Goal: Task Accomplishment & Management: Use online tool/utility

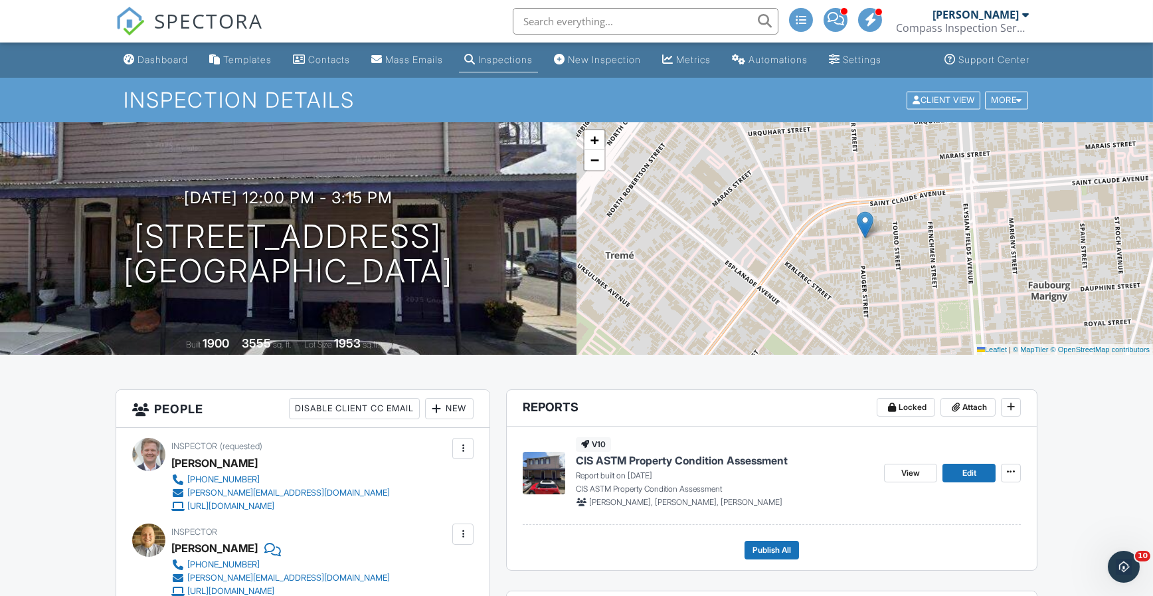
click at [702, 470] on p "Report built on 09/25/2025" at bounding box center [725, 476] width 298 height 12
click at [704, 455] on span "CIS ASTM Property Condition Assessment" at bounding box center [682, 460] width 212 height 15
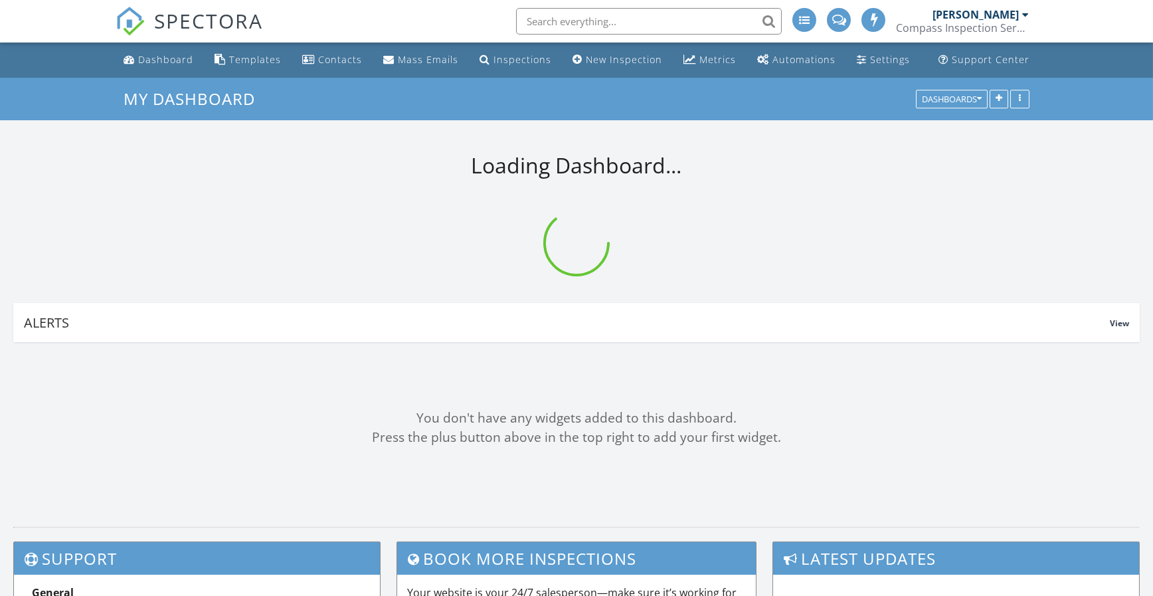
click at [567, 13] on input "text" at bounding box center [649, 21] width 266 height 27
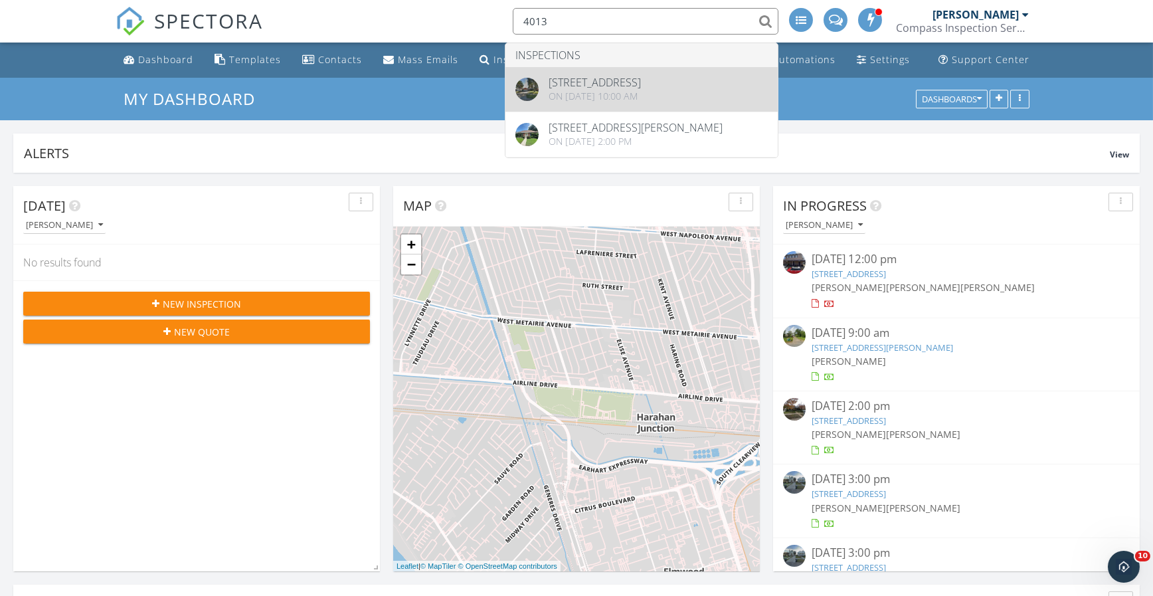
type input "4013"
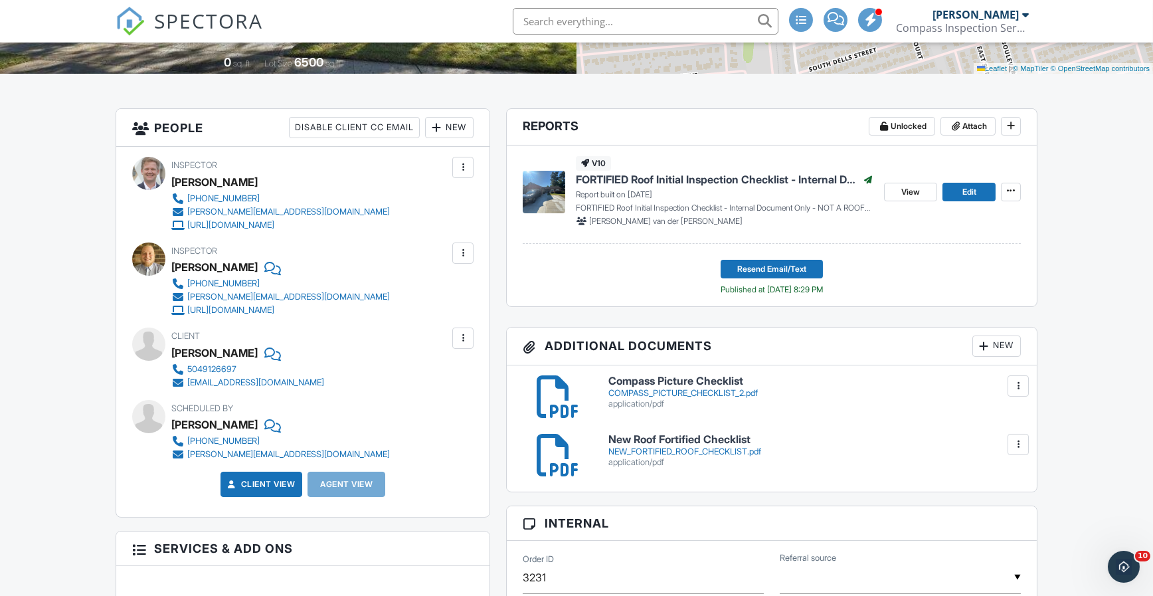
scroll to position [155, 0]
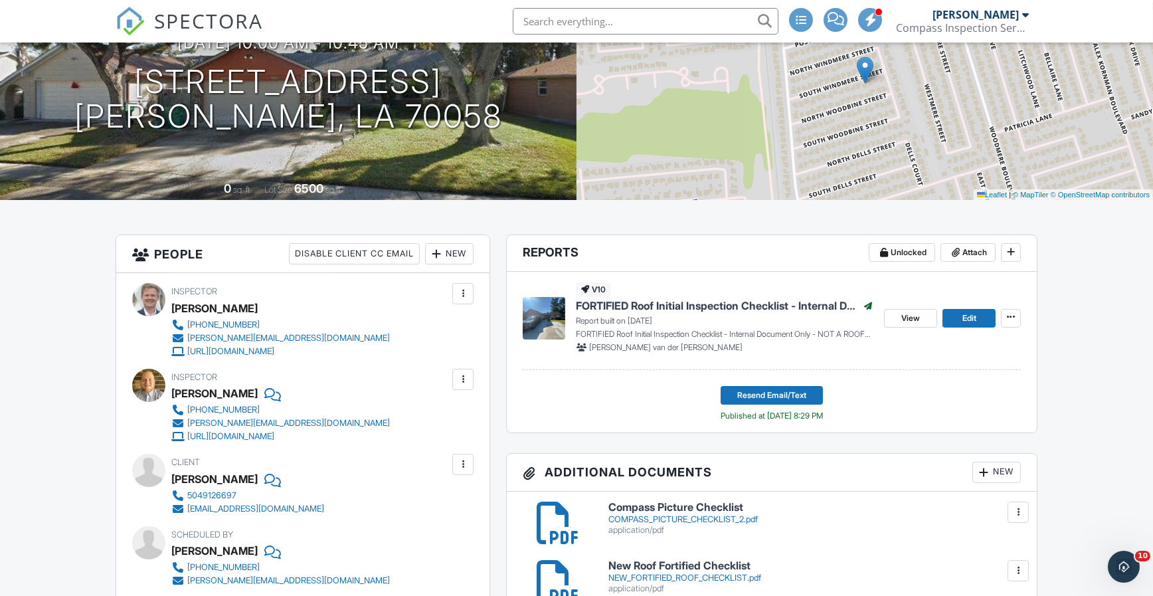
click at [564, 25] on input "text" at bounding box center [646, 21] width 266 height 27
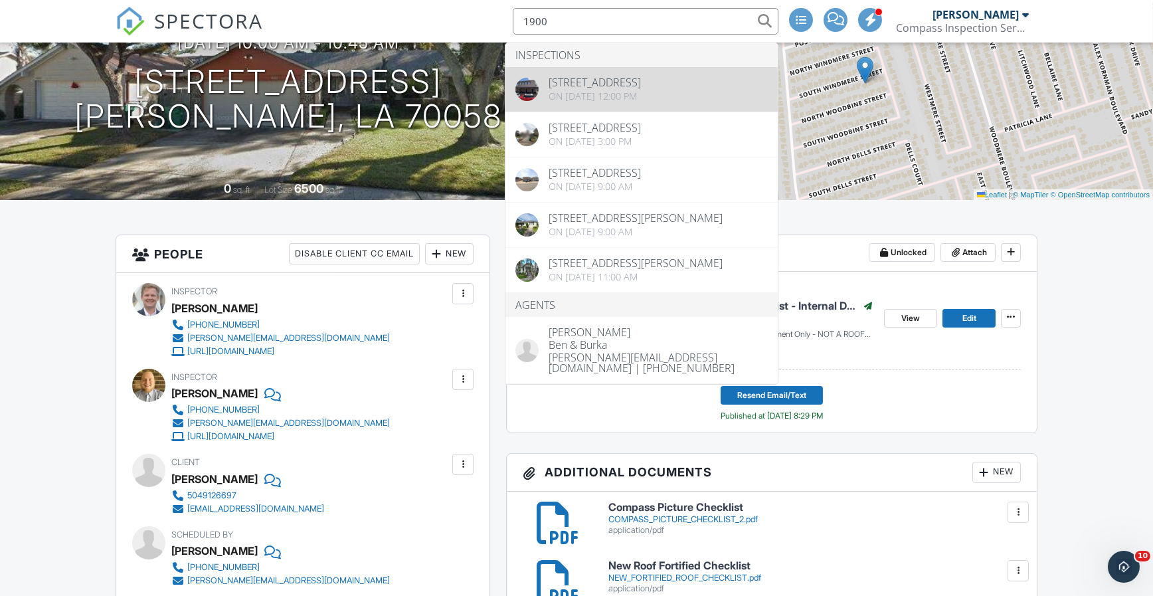
type input "1900"
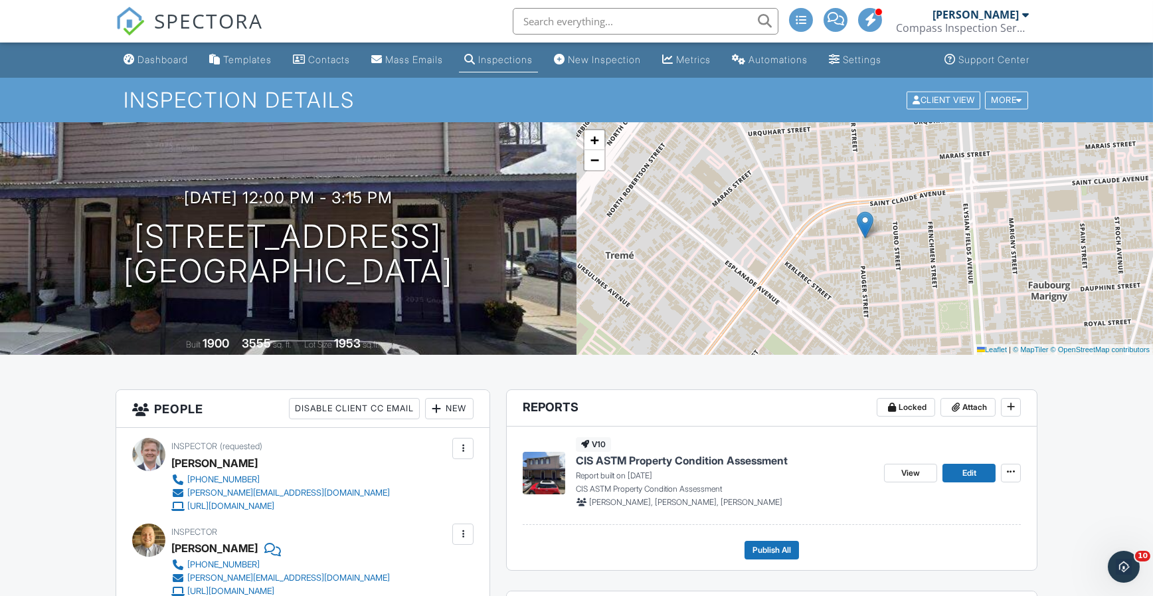
click at [247, 54] on div "Templates" at bounding box center [247, 59] width 48 height 11
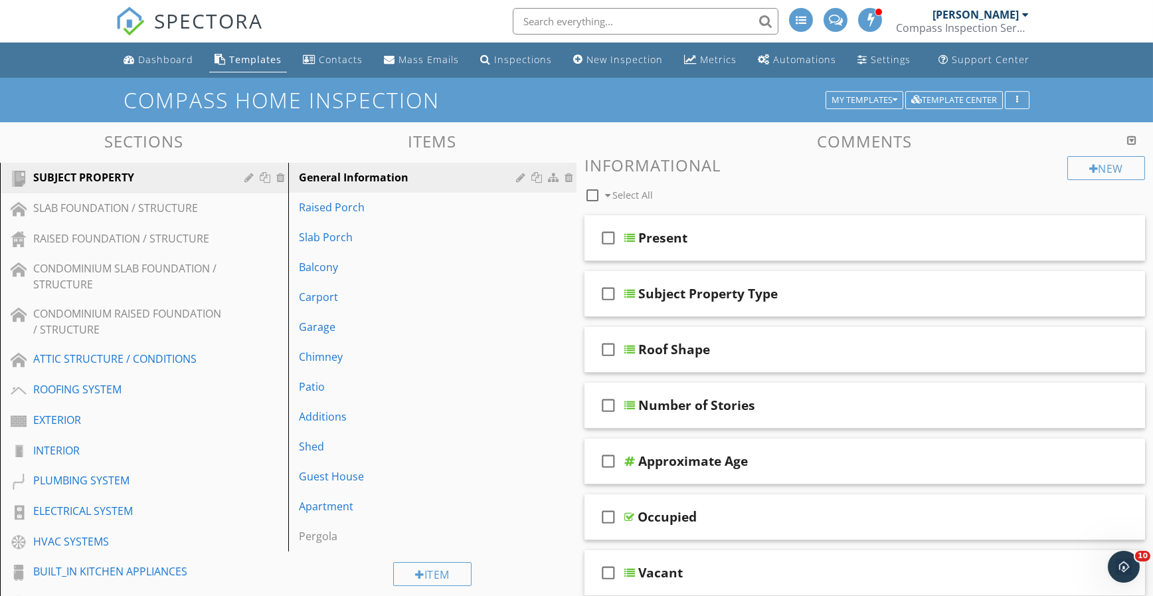
click at [342, 211] on div "Raised Porch" at bounding box center [409, 207] width 221 height 16
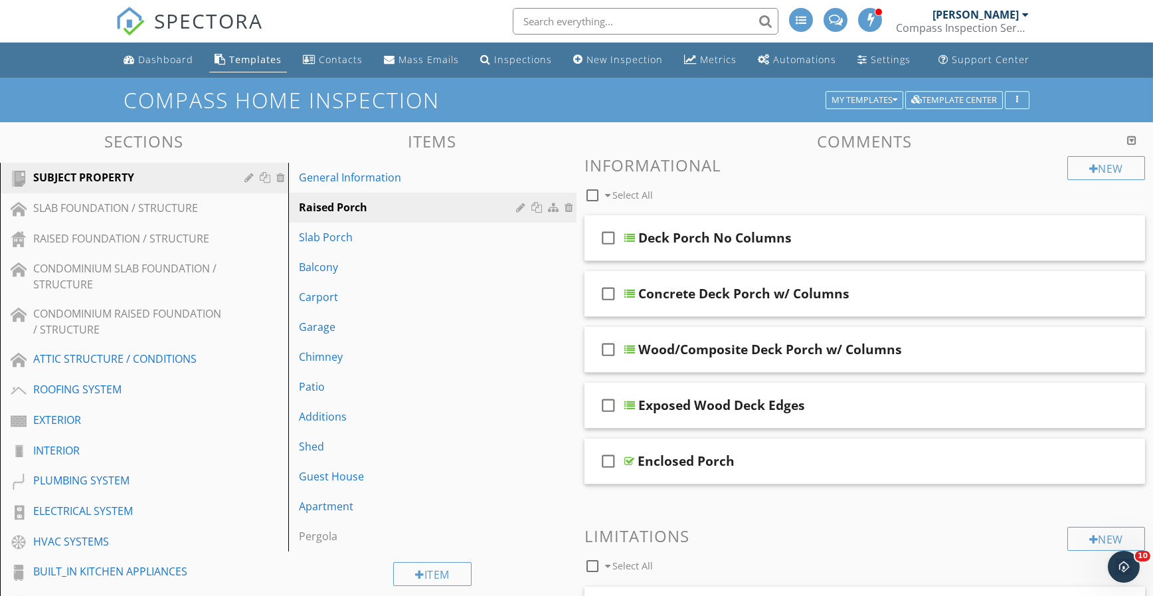
click at [185, 221] on link "SLAB FOUNDATION / STRUCTURE" at bounding box center [146, 208] width 284 height 31
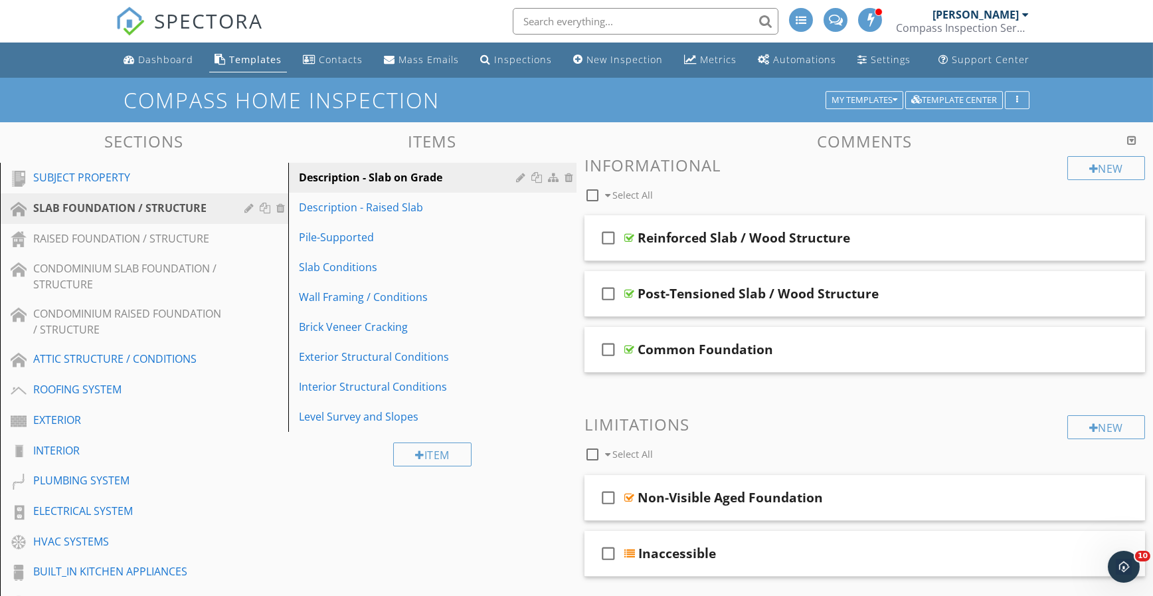
click at [181, 234] on div "RAISED FOUNDATION / STRUCTURE" at bounding box center [129, 238] width 192 height 16
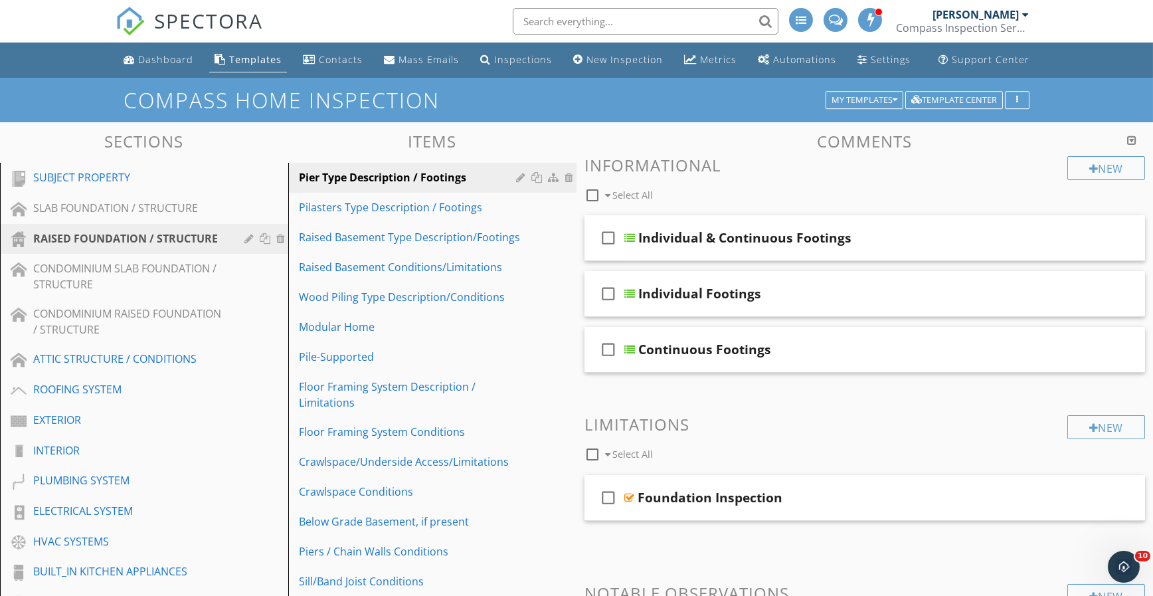
click at [386, 231] on div "Raised Basement Type Description/Footings" at bounding box center [409, 237] width 221 height 16
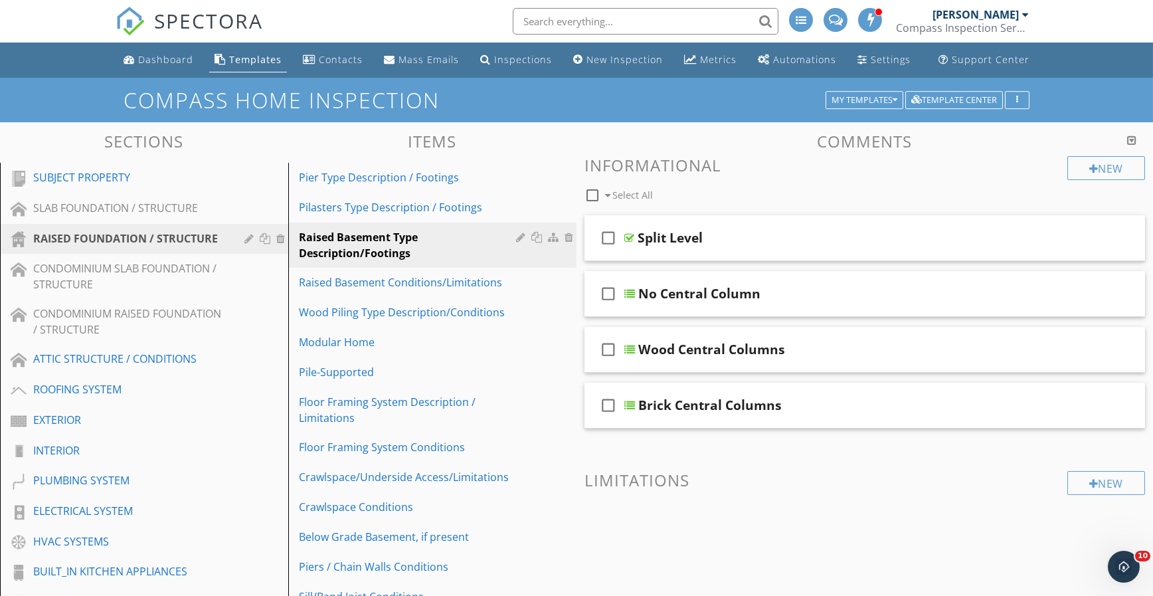
click at [823, 297] on div "No Central Column" at bounding box center [838, 294] width 401 height 16
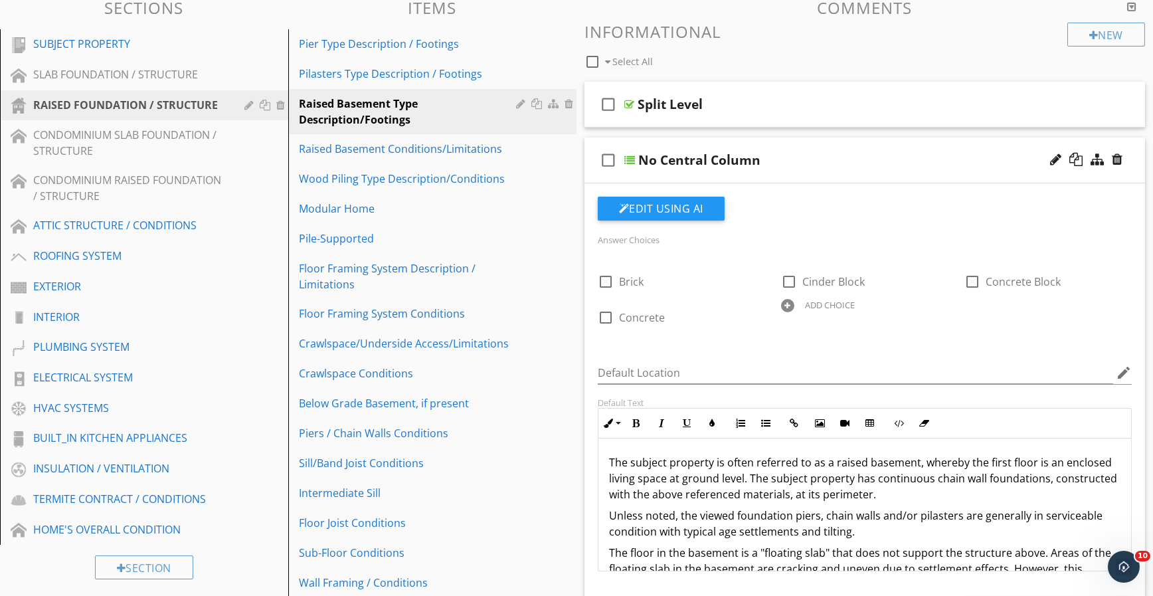
scroll to position [155, 0]
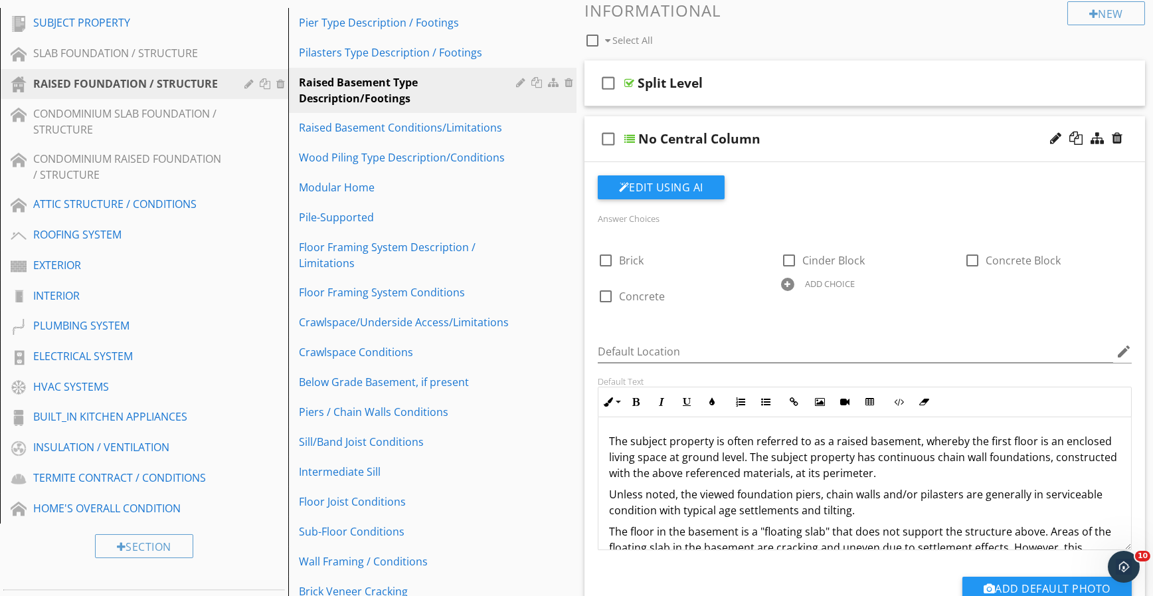
click at [643, 457] on span "The subject property is often referred to as a raised basement, whereby the fir…" at bounding box center [863, 457] width 508 height 46
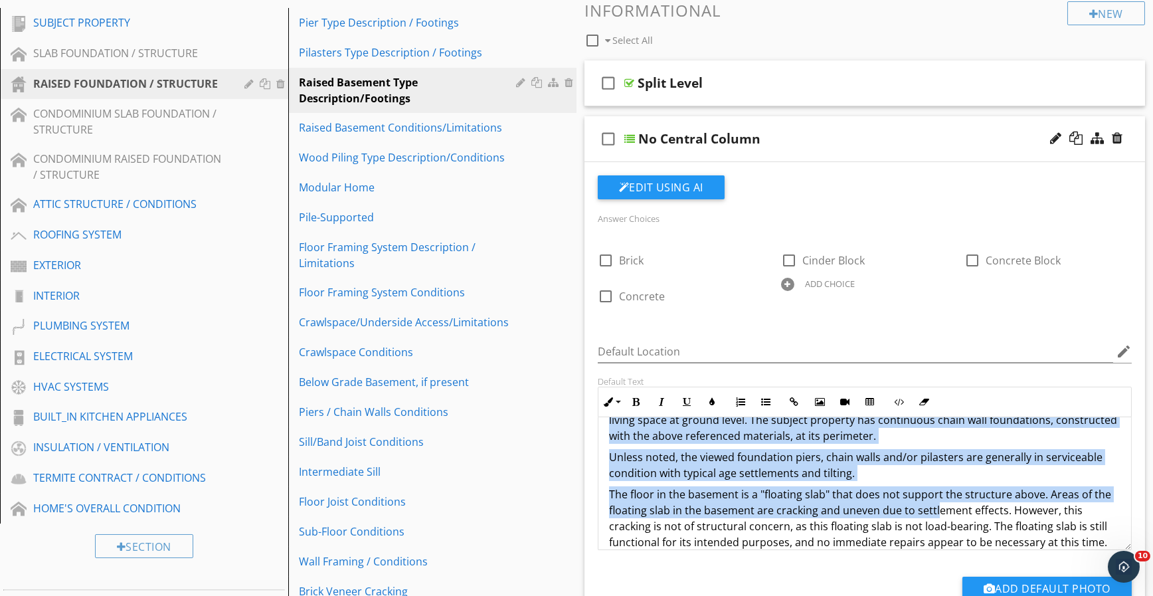
scroll to position [53, 0]
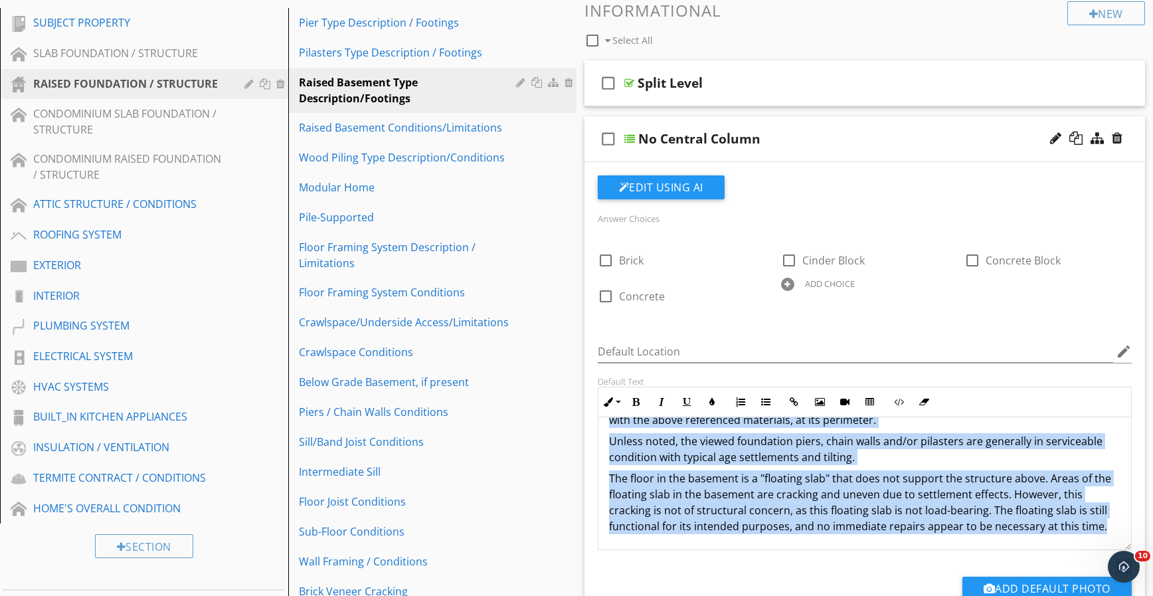
drag, startPoint x: 609, startPoint y: 436, endPoint x: 1085, endPoint y: 509, distance: 481.8
click at [1116, 526] on div "The subject property is often referred to as a raised basement, whereby the fir…" at bounding box center [864, 457] width 533 height 186
copy div "The subject property is often referred to as a raised basement, whereby the fir…"
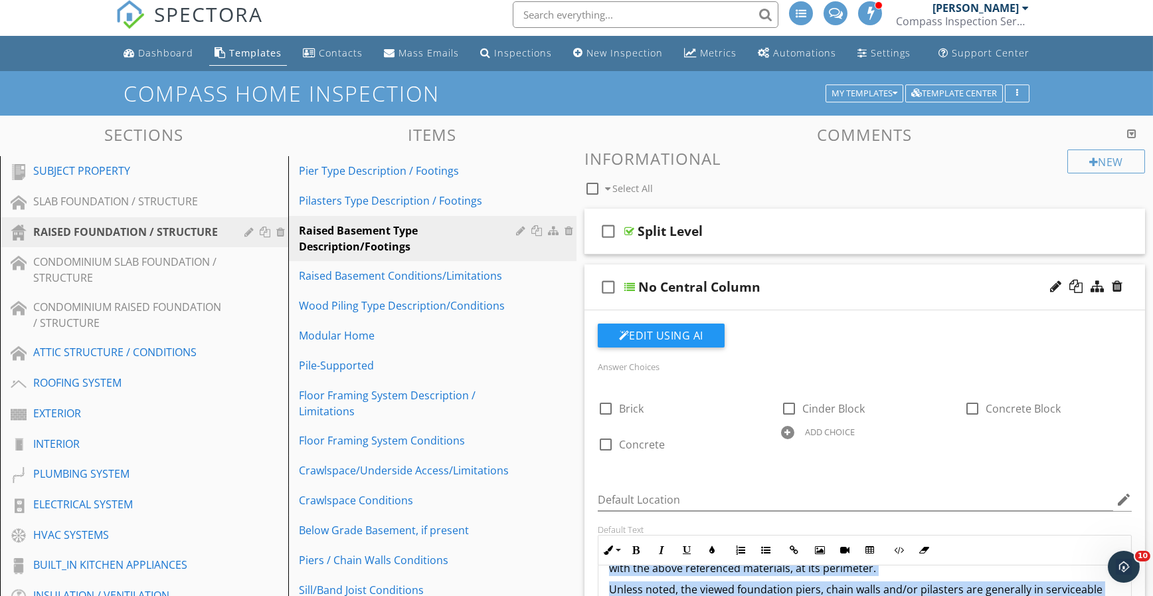
scroll to position [0, 0]
